Goal: Information Seeking & Learning: Learn about a topic

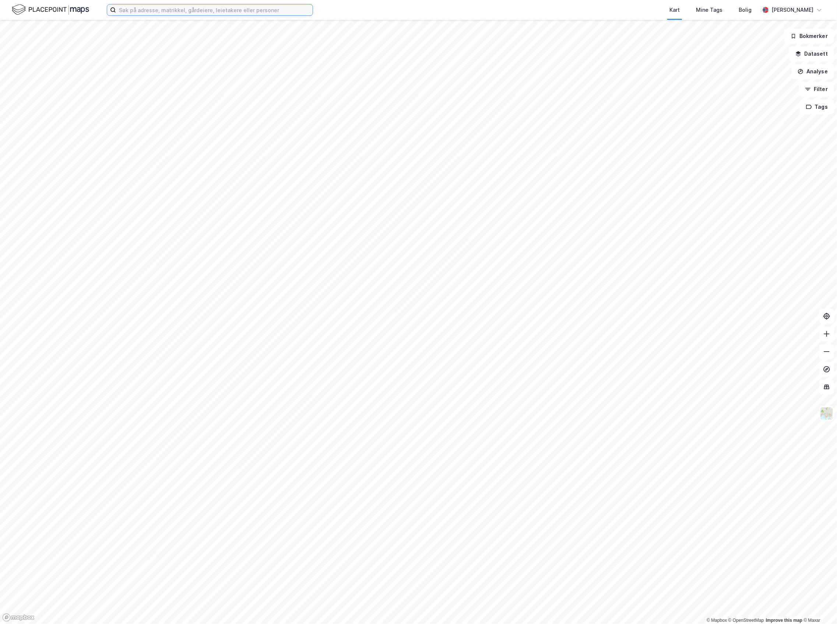
click at [206, 13] on input at bounding box center [214, 9] width 197 height 11
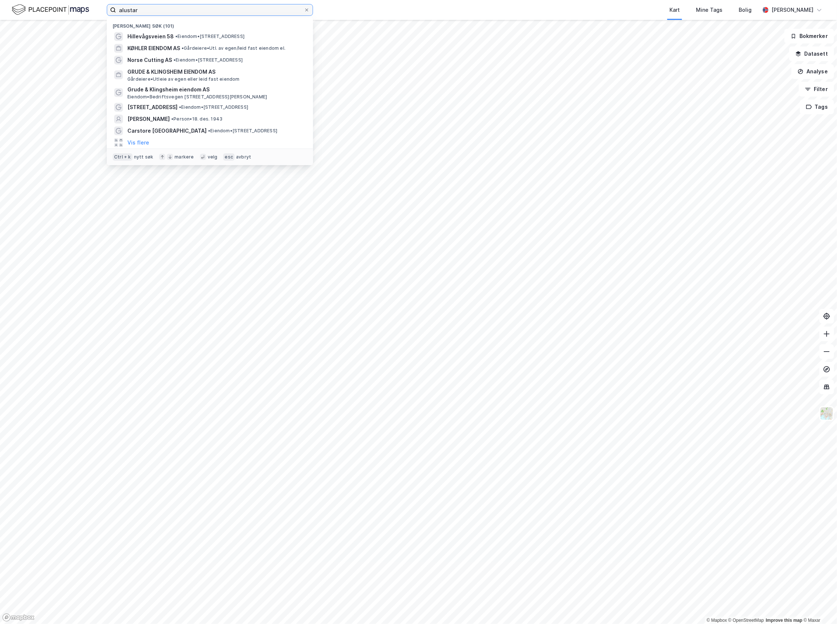
type input "alustar"
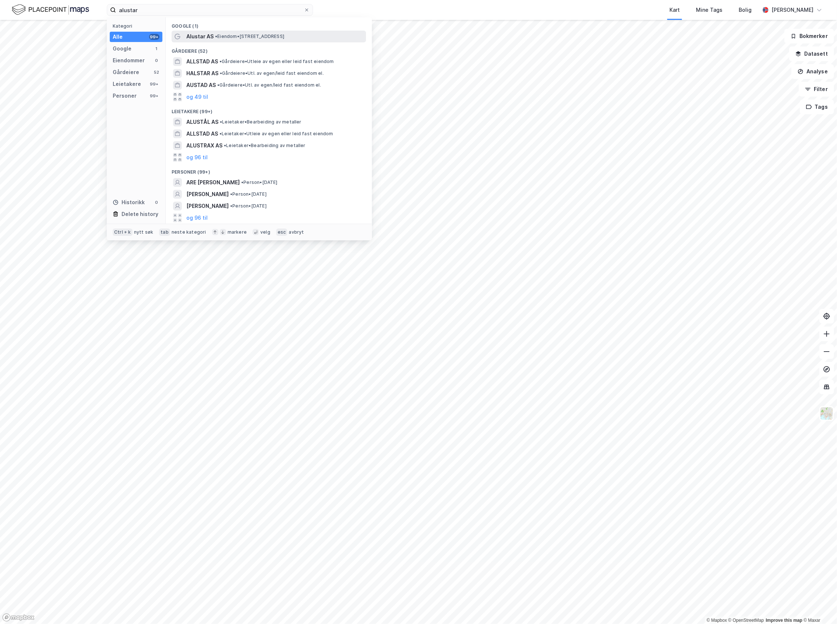
click at [217, 36] on span "•" at bounding box center [216, 37] width 2 height 6
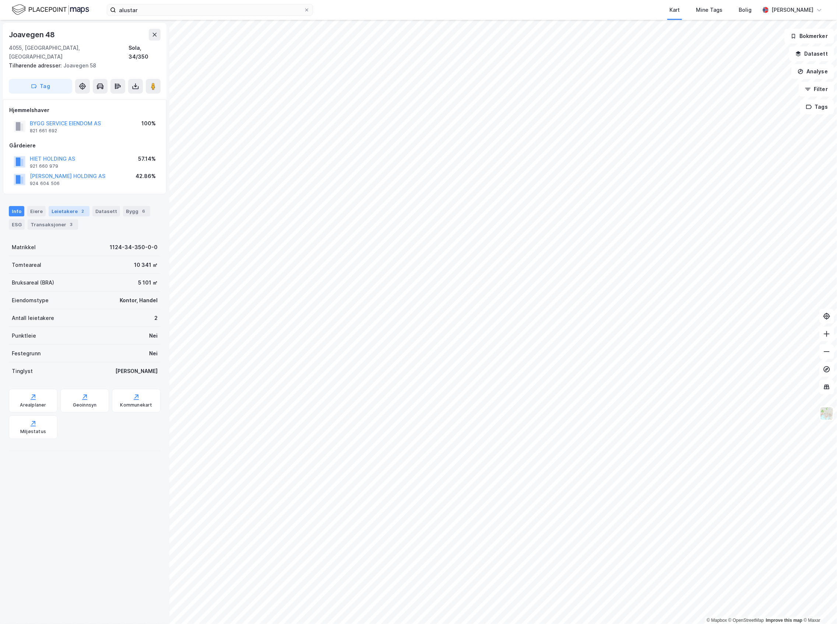
click at [63, 206] on div "Leietakere 2" at bounding box center [69, 211] width 41 height 10
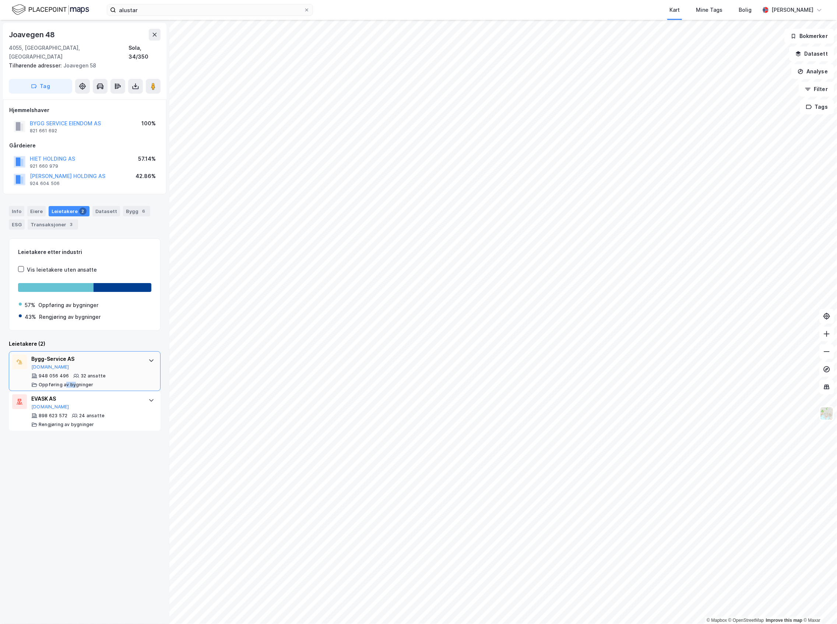
drag, startPoint x: 67, startPoint y: 374, endPoint x: 74, endPoint y: 379, distance: 8.8
click at [74, 379] on div "948 056 496 32 ansatte Oppføring av bygninger" at bounding box center [86, 380] width 110 height 15
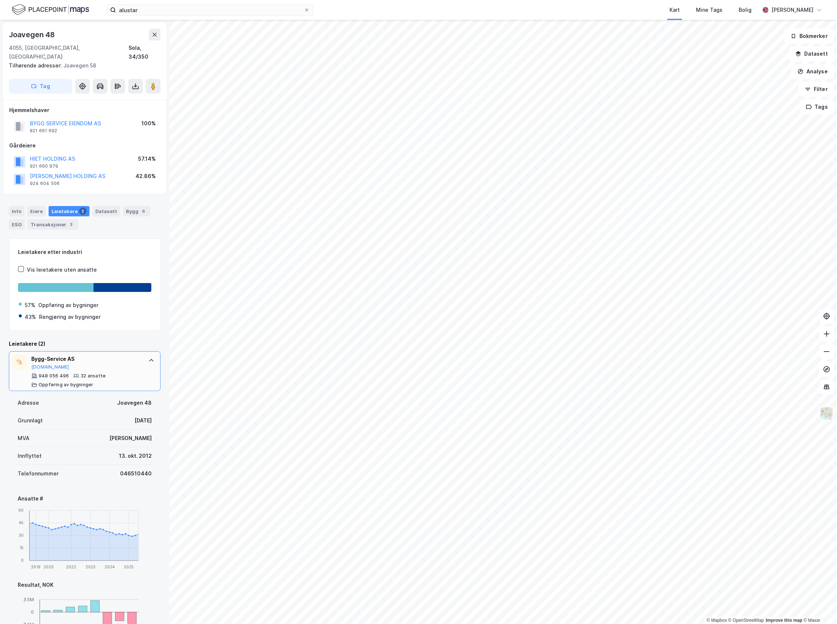
click at [87, 364] on div "Bygg-Service AS [DOMAIN_NAME] 948 056 496 32 ansatte Oppføring av bygninger" at bounding box center [86, 370] width 110 height 33
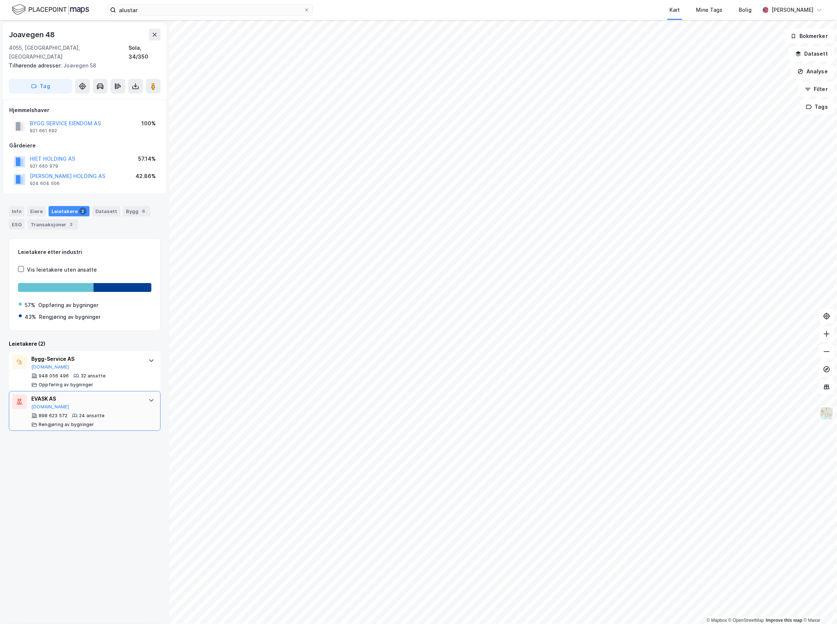
click at [87, 402] on div "EVASK AS [DOMAIN_NAME] 898 623 572 24 ansatte Rengjøring av bygninger" at bounding box center [86, 410] width 110 height 33
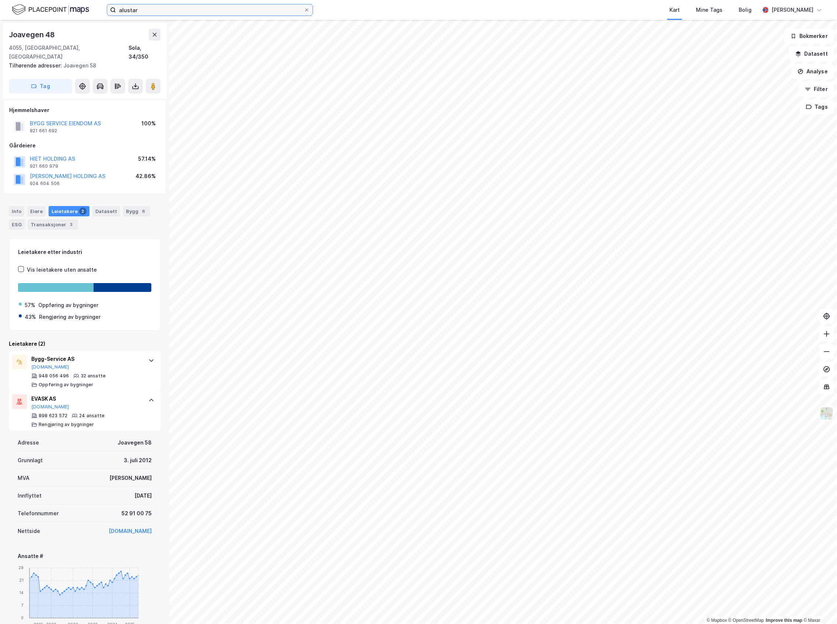
click at [153, 11] on input "alustar" at bounding box center [210, 9] width 188 height 11
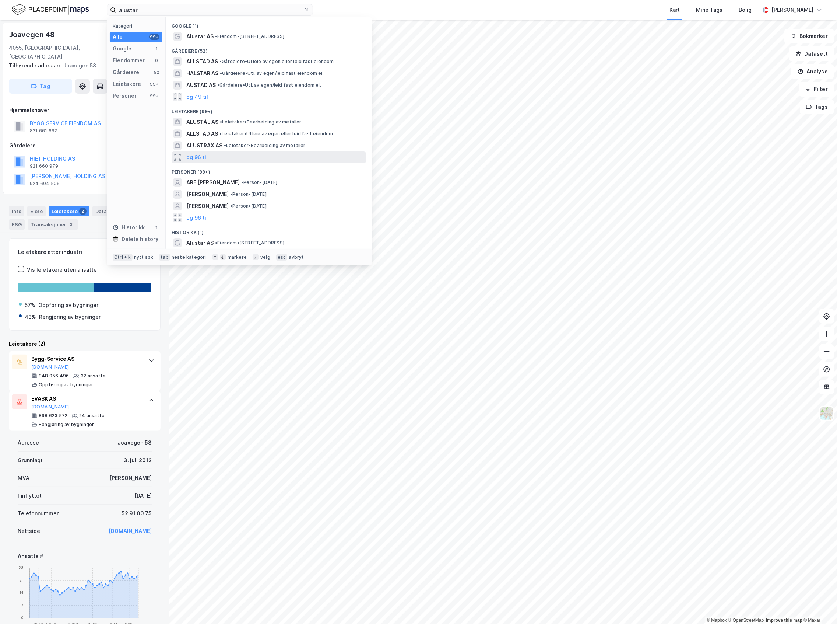
click at [220, 154] on div "og 96 til" at bounding box center [269, 157] width 195 height 12
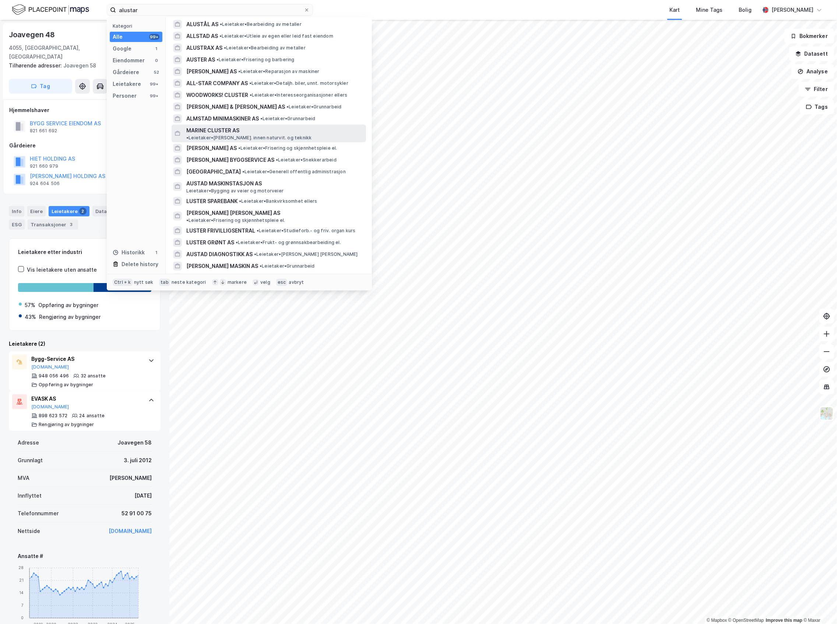
scroll to position [98, 0]
